Goal: Task Accomplishment & Management: Use online tool/utility

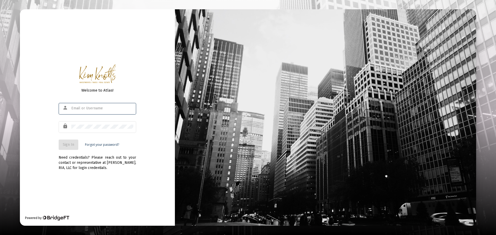
type input "[PERSON_NAME][EMAIL_ADDRESS][DOMAIN_NAME]"
click at [63, 142] on span "Sign In" at bounding box center [68, 144] width 11 height 4
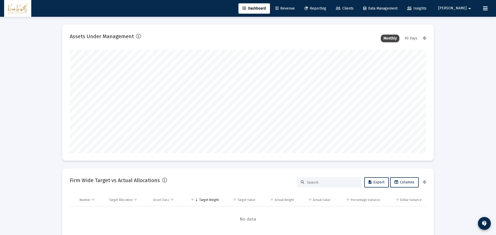
type input "[DATE]"
click at [295, 13] on link "Revenue" at bounding box center [281, 8] width 28 height 10
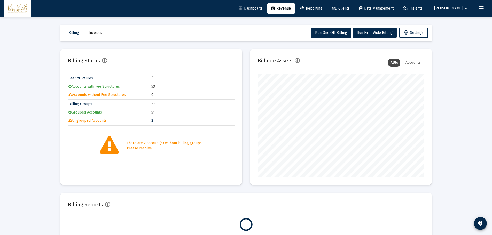
scroll to position [103, 166]
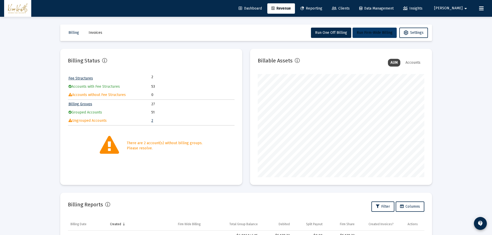
click at [360, 34] on span "Run Firm-Wide Billing" at bounding box center [374, 32] width 36 height 4
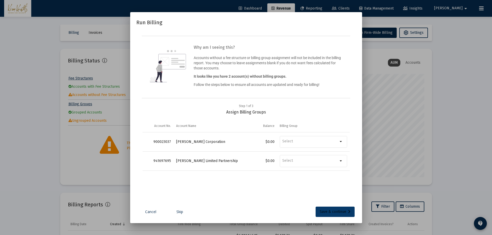
click at [326, 211] on div "Save & continue" at bounding box center [335, 212] width 31 height 10
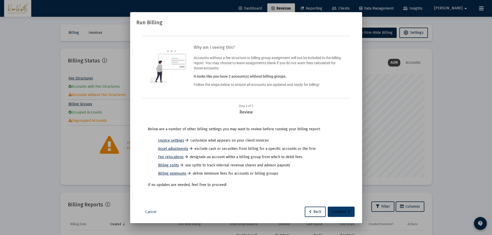
click at [335, 211] on div "Continue" at bounding box center [341, 212] width 19 height 10
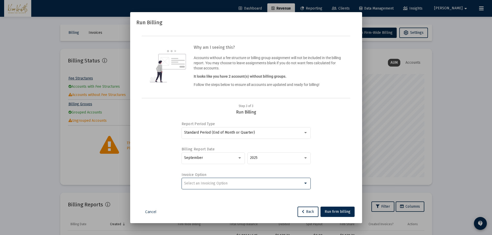
click at [261, 185] on div "Select an Invoicing Option" at bounding box center [243, 183] width 119 height 4
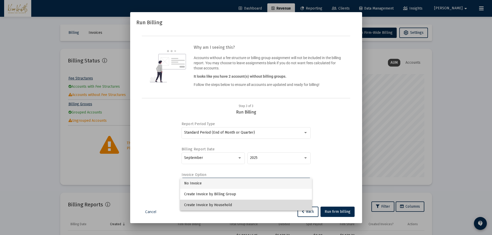
click at [255, 201] on span "Create Invoice by Household" at bounding box center [246, 205] width 124 height 11
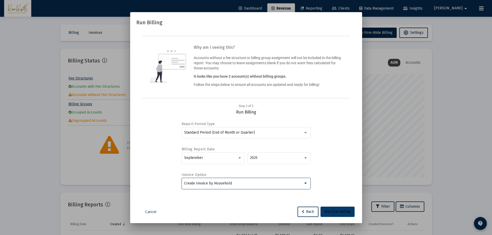
click at [340, 212] on span "Run firm billing" at bounding box center [337, 212] width 26 height 4
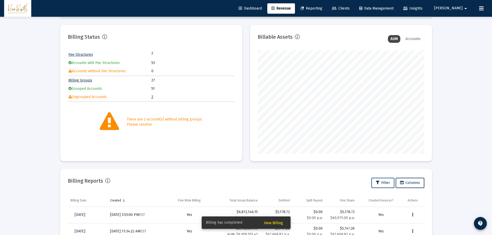
scroll to position [0, 0]
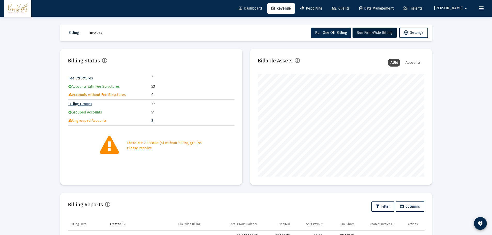
click at [291, 10] on span "Revenue" at bounding box center [280, 8] width 19 height 4
click at [262, 10] on span "Dashboard" at bounding box center [250, 8] width 23 height 4
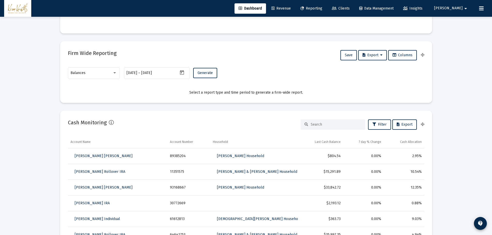
scroll to position [336, 0]
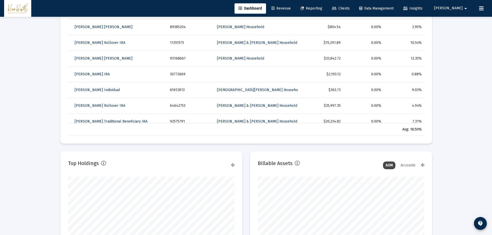
click at [291, 7] on span "Revenue" at bounding box center [280, 8] width 19 height 4
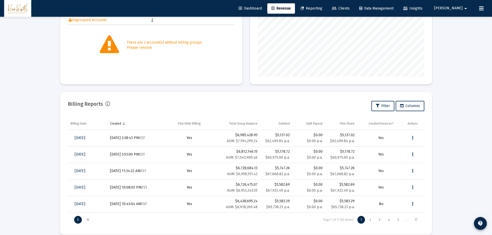
scroll to position [103, 0]
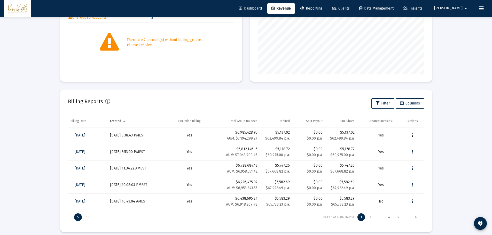
click at [414, 136] on button "Data grid" at bounding box center [412, 135] width 10 height 10
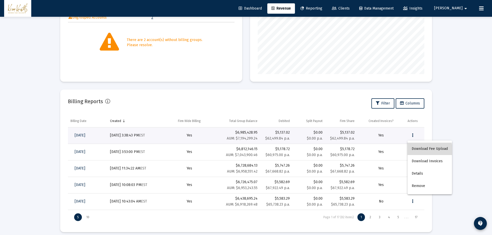
click at [419, 152] on button "Download Fee Upload" at bounding box center [429, 149] width 44 height 12
click at [473, 74] on div "Loading... Billing Invoices Run One Off Billing Run Firm-Wide Billing Settings …" at bounding box center [246, 68] width 492 height 343
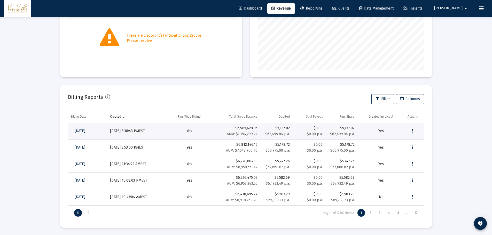
scroll to position [108, 0]
